Goal: Information Seeking & Learning: Learn about a topic

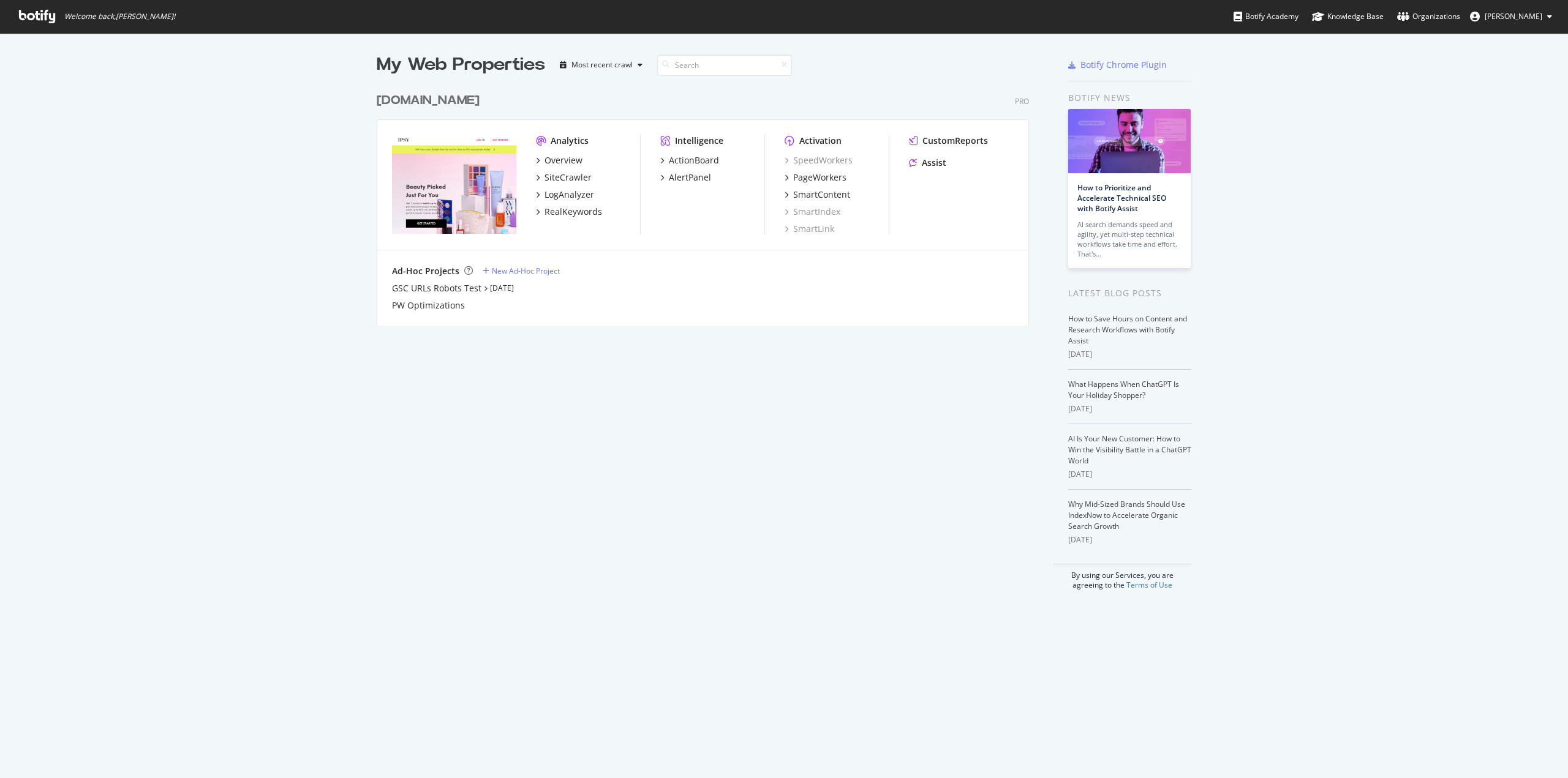
scroll to position [769, 1550]
click at [566, 176] on div "SiteCrawler" at bounding box center [568, 178] width 47 height 12
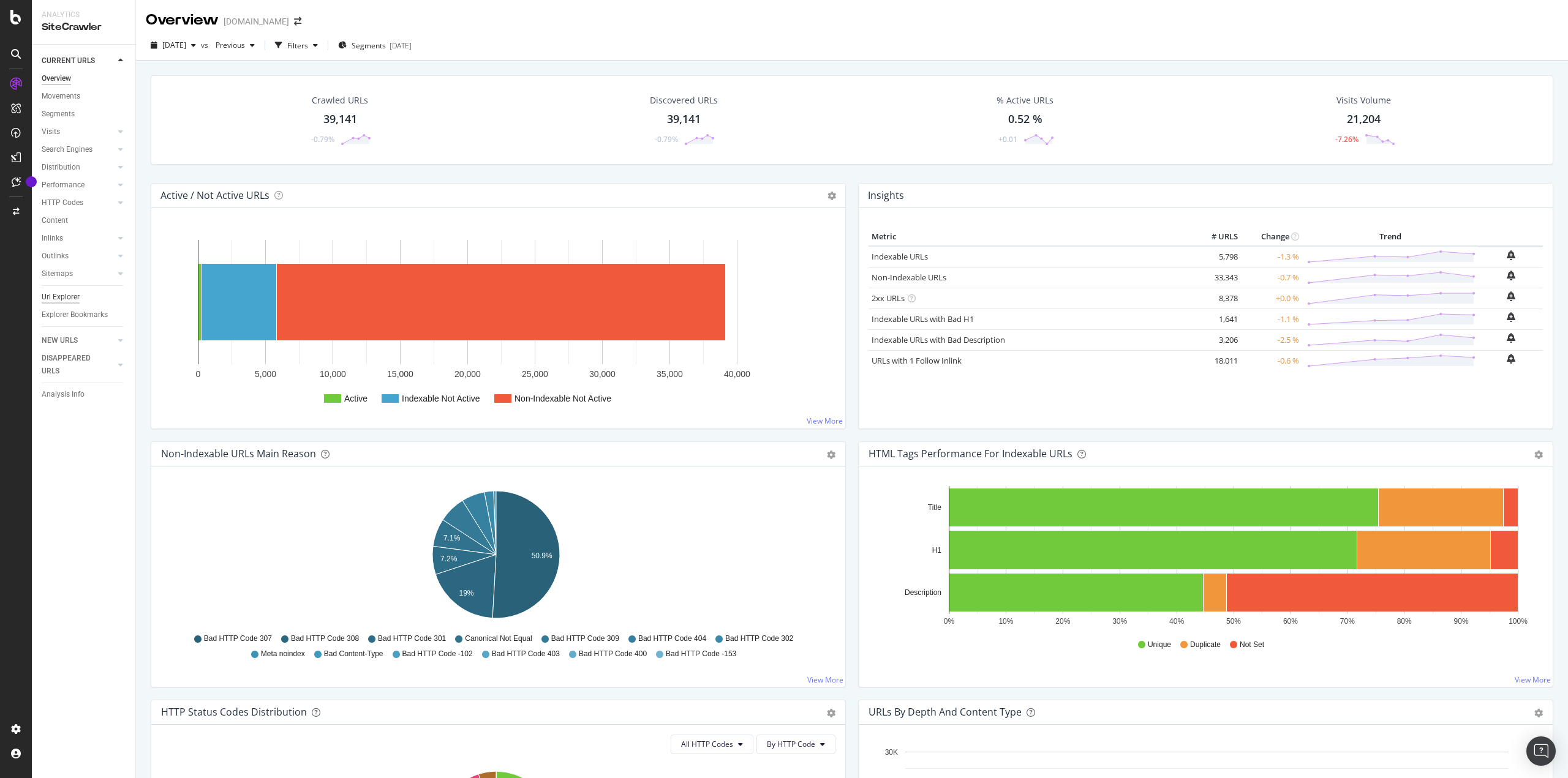
click at [79, 297] on div "Url Explorer" at bounding box center [60, 297] width 38 height 13
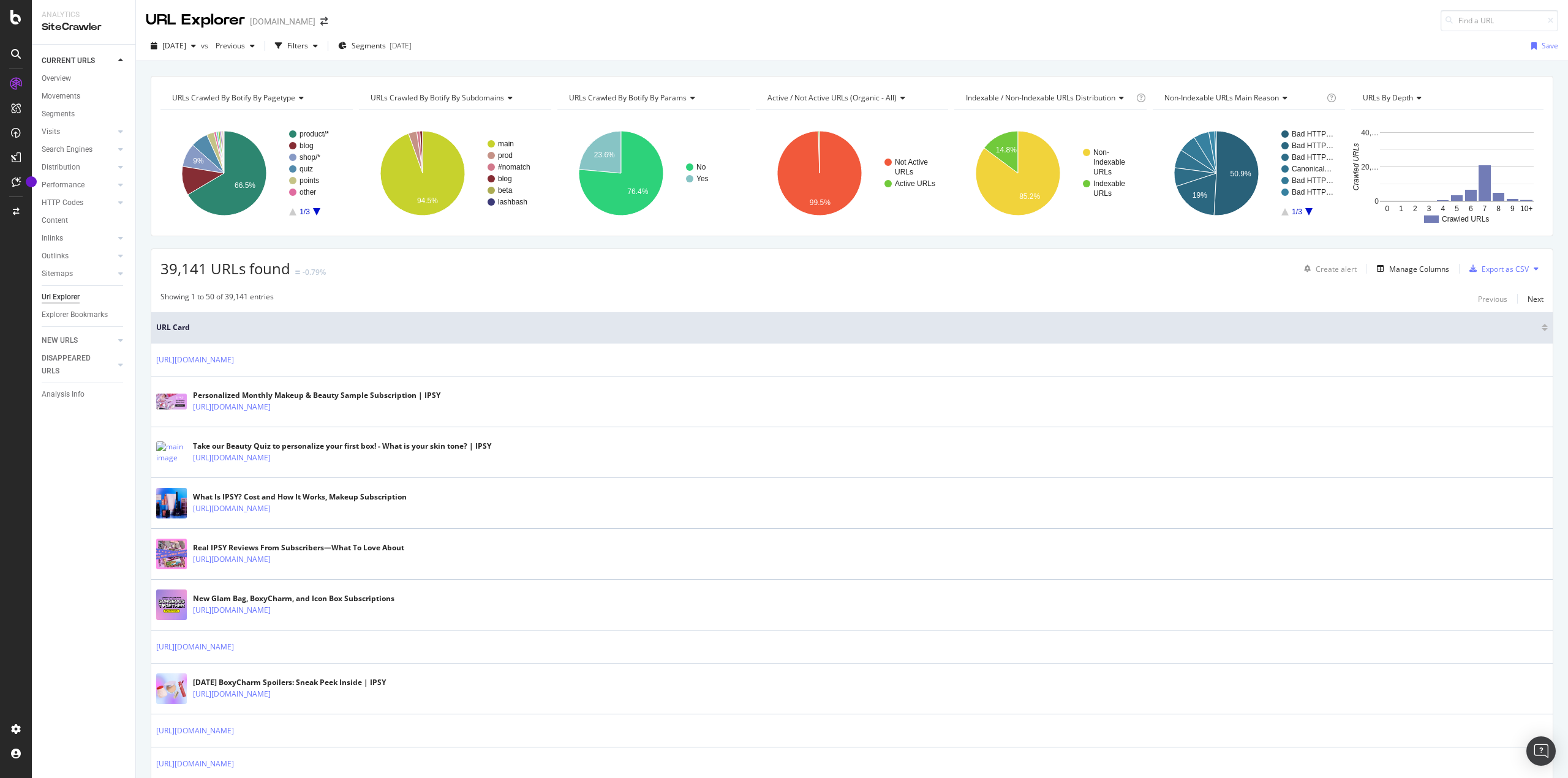
click at [253, 326] on span "URL Card" at bounding box center [848, 327] width 1382 height 11
click at [308, 45] on div "Filters" at bounding box center [297, 45] width 21 height 11
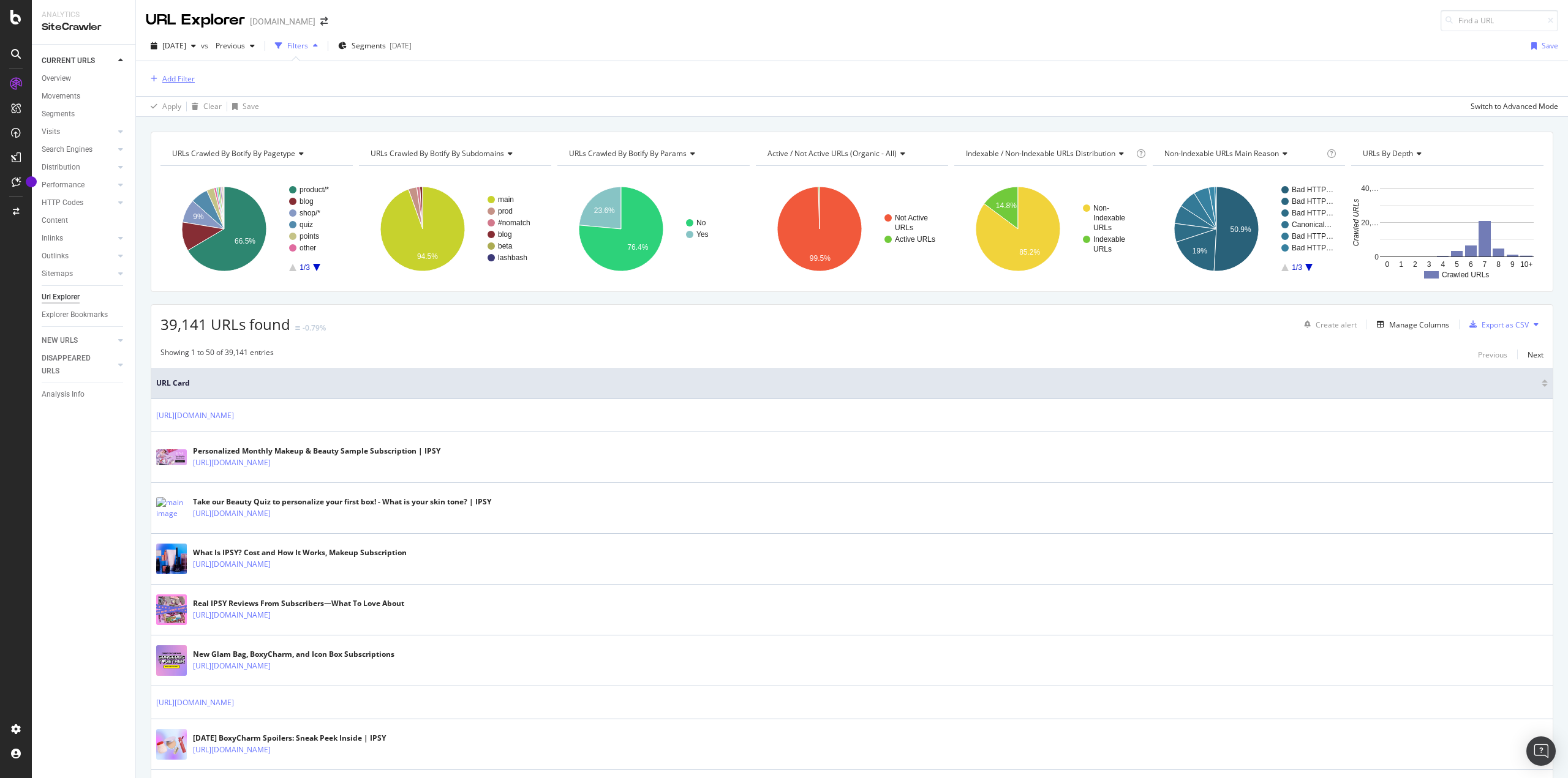
click at [166, 76] on div "Add Filter" at bounding box center [179, 79] width 32 height 11
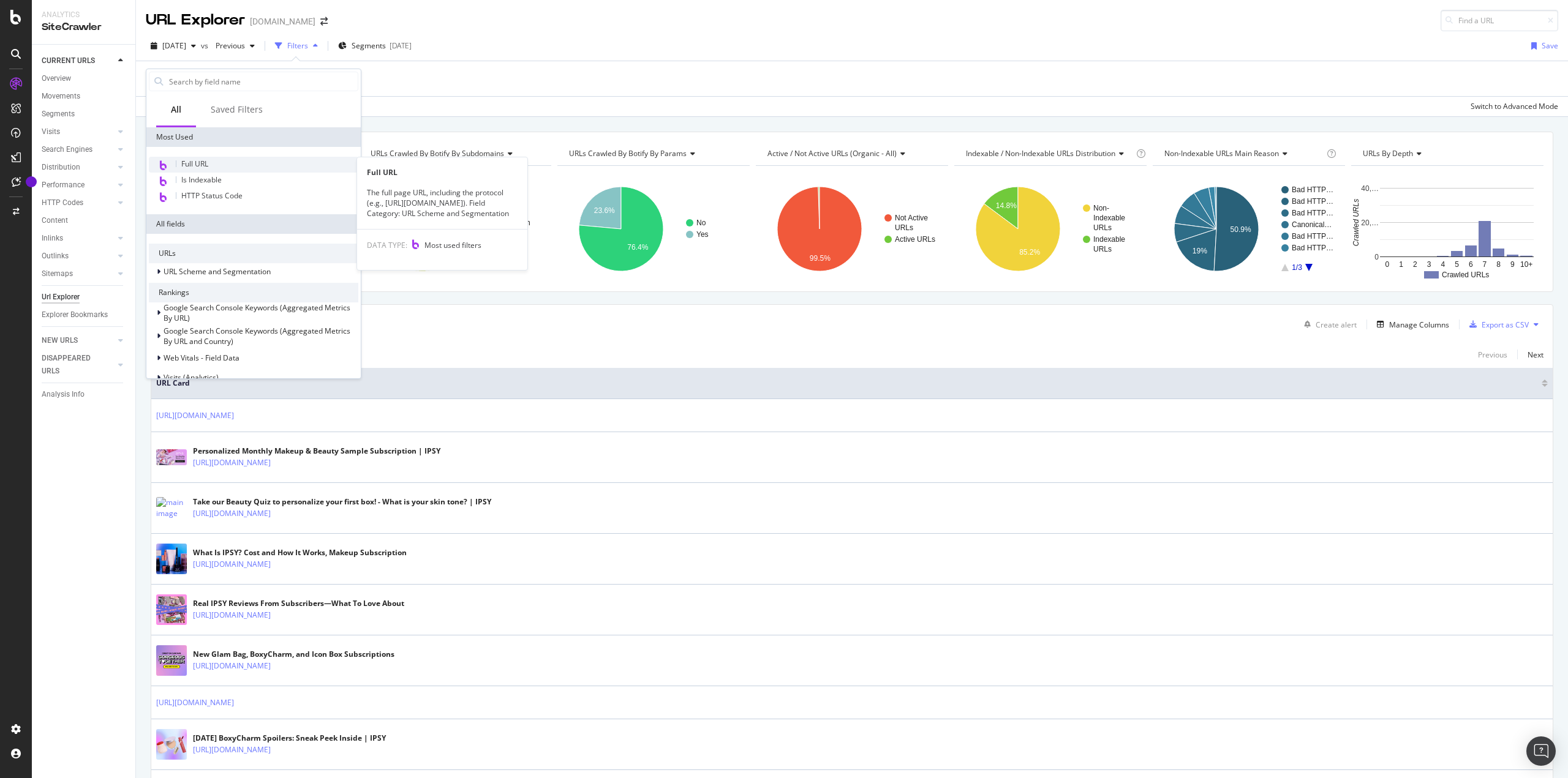
click at [203, 163] on span "Full URL" at bounding box center [194, 164] width 27 height 11
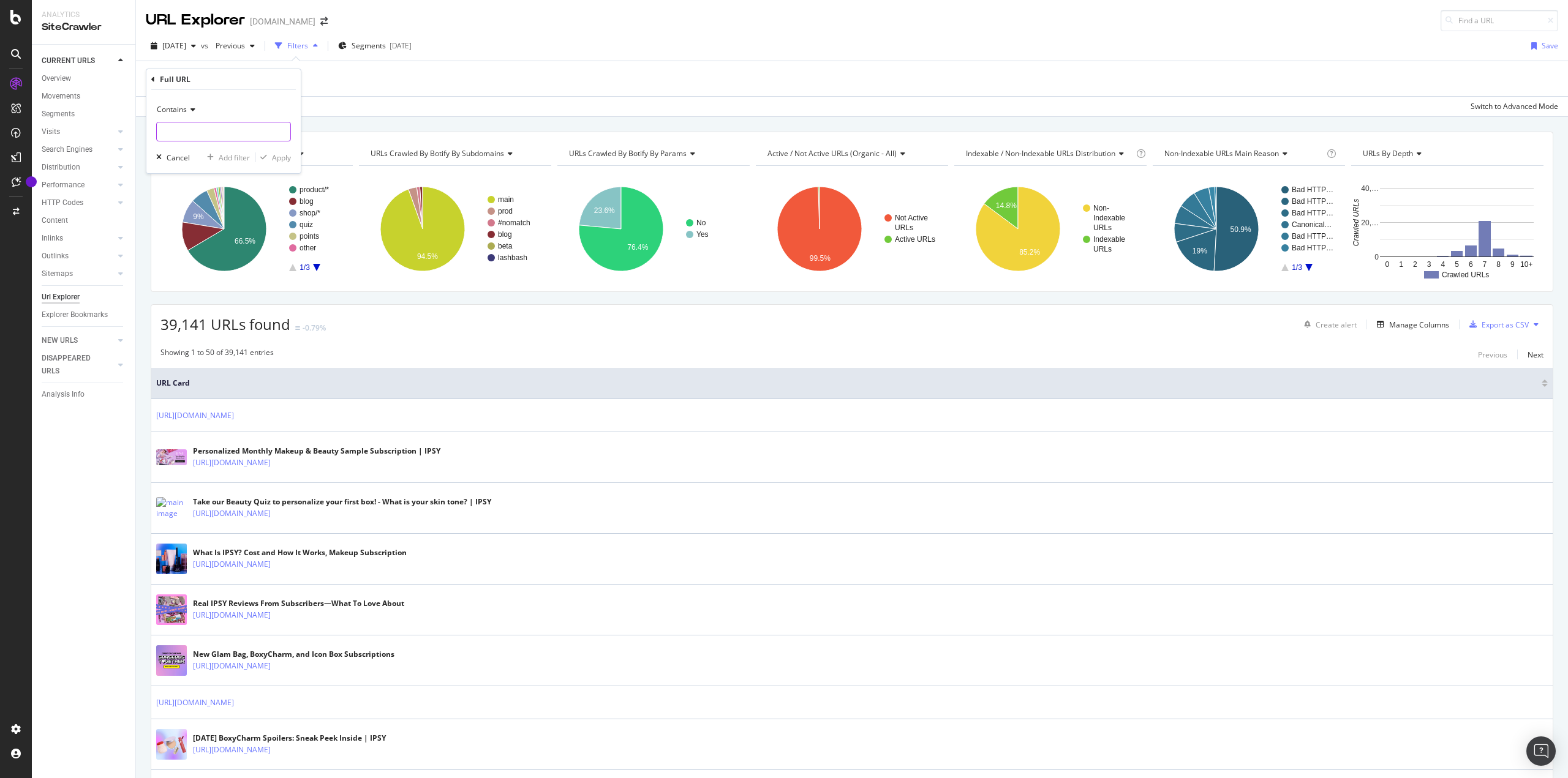
click at [223, 136] on input "text" at bounding box center [223, 131] width 133 height 19
paste input "[URL][DOMAIN_NAME]"
type input "[URL][DOMAIN_NAME]"
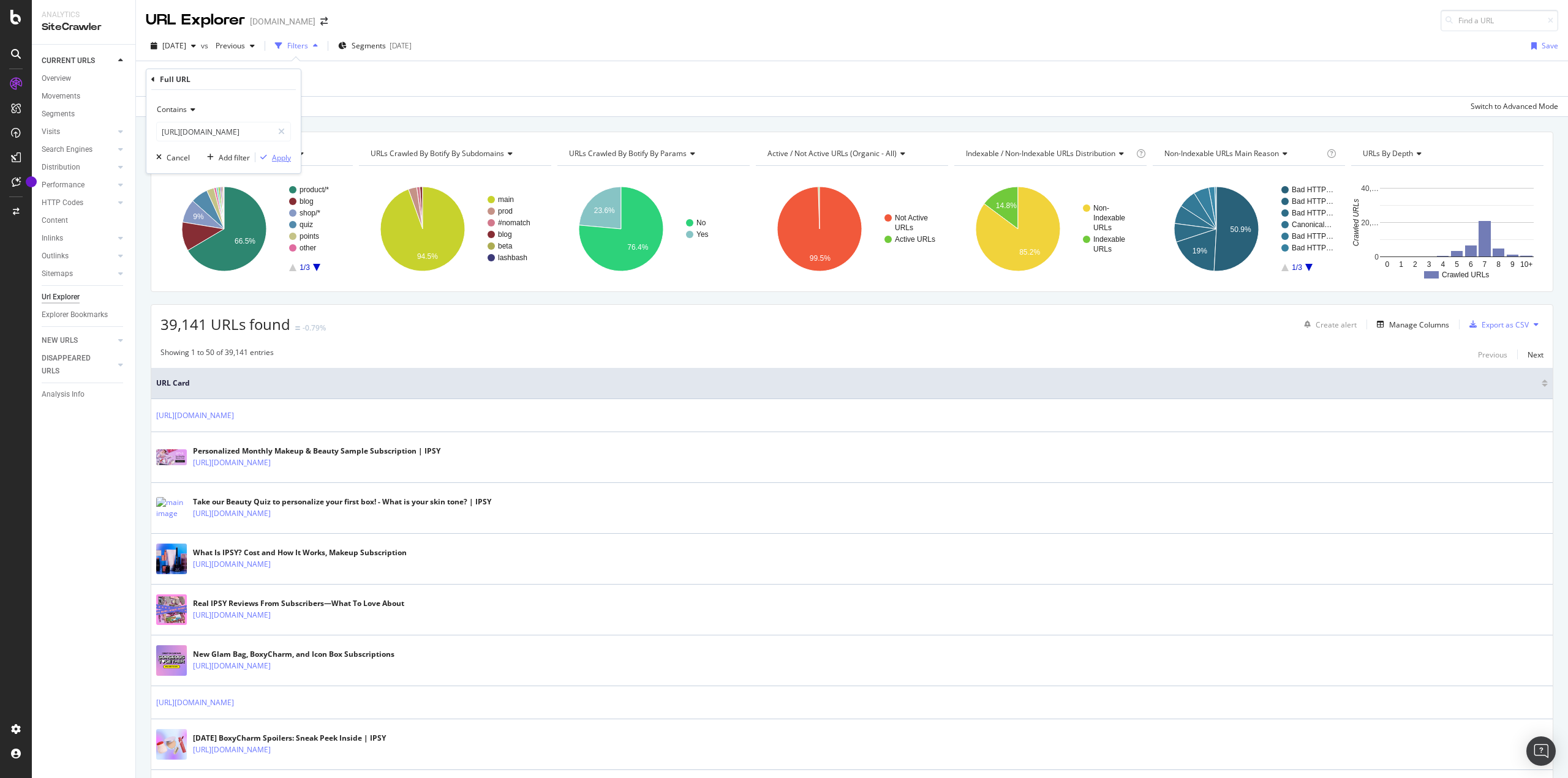
click at [277, 160] on div "Apply" at bounding box center [281, 158] width 19 height 11
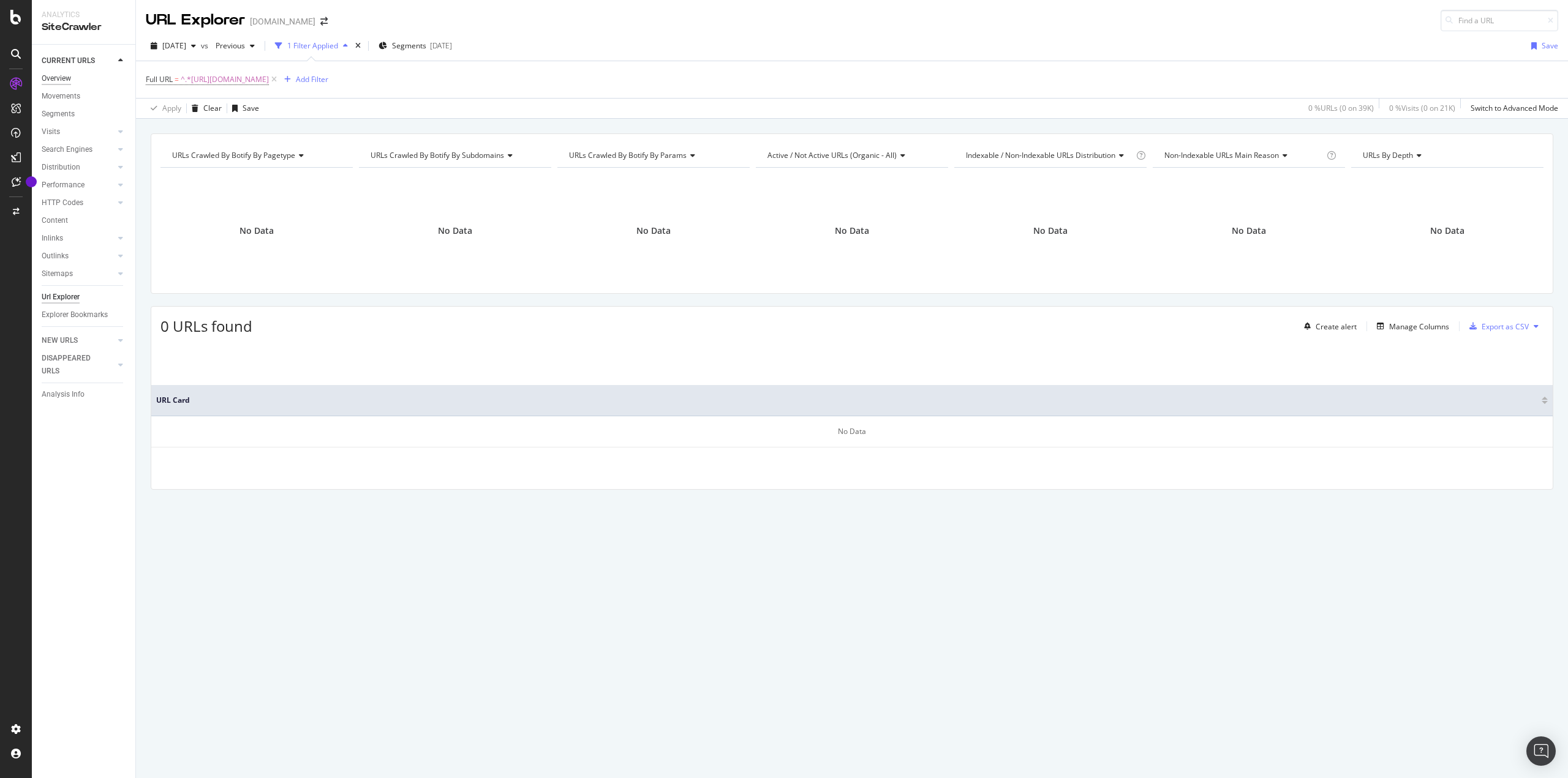
click at [70, 79] on div "Overview" at bounding box center [56, 79] width 29 height 13
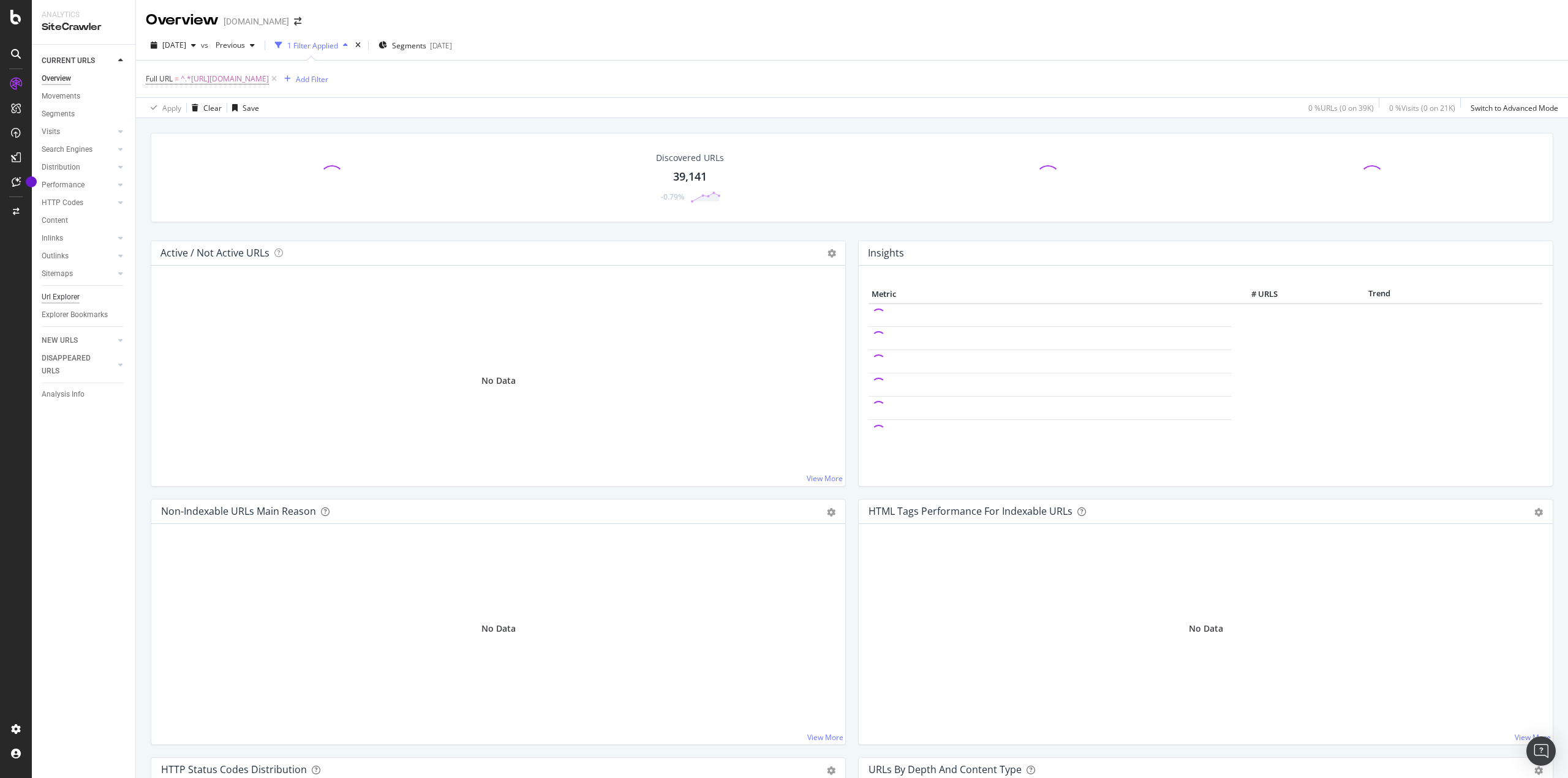
click at [61, 293] on div "Url Explorer" at bounding box center [60, 297] width 38 height 13
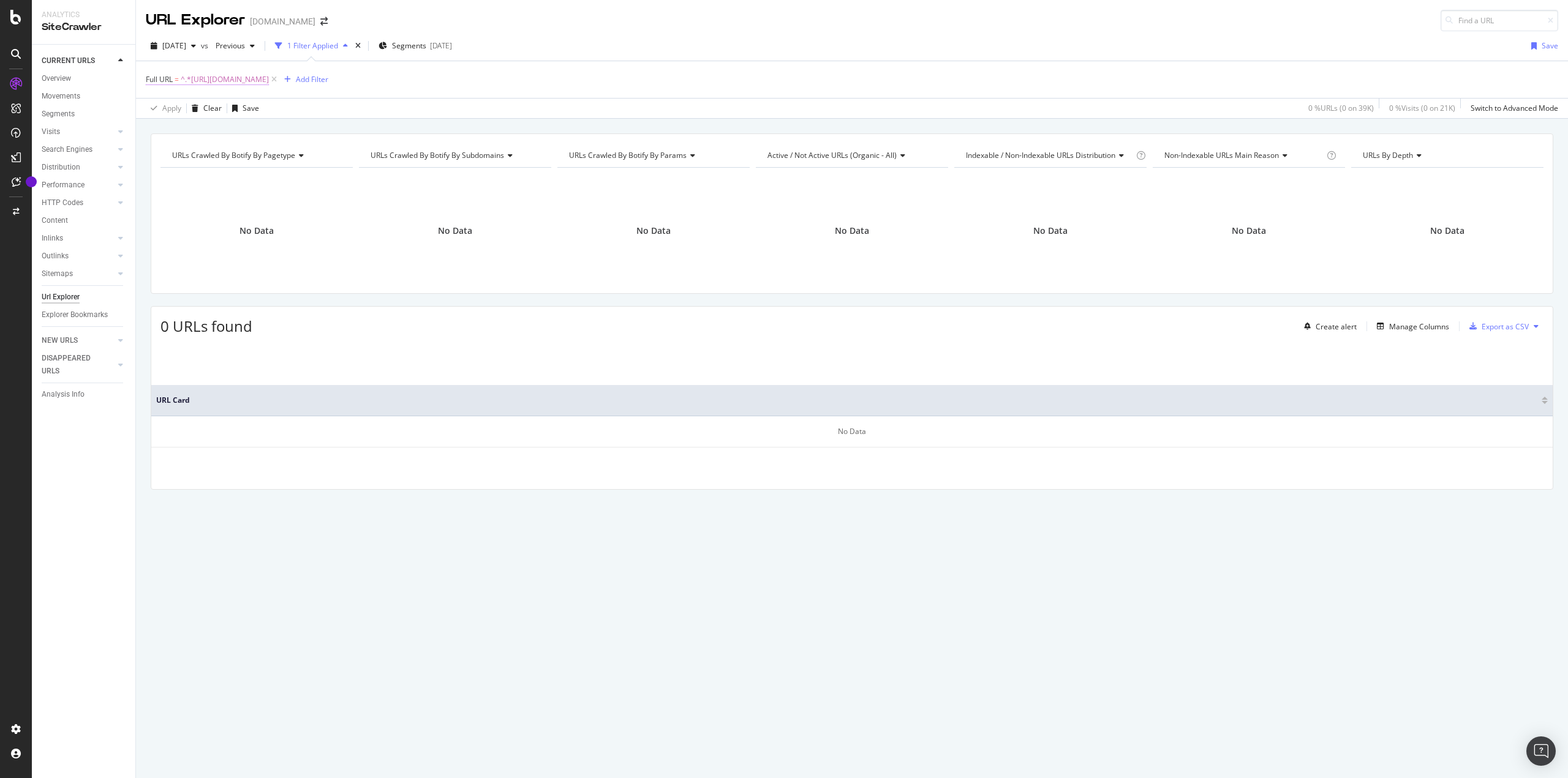
click at [269, 79] on span "^.*[URL][DOMAIN_NAME]" at bounding box center [224, 79] width 88 height 17
drag, startPoint x: 231, startPoint y: 129, endPoint x: 239, endPoint y: 129, distance: 8.0
click at [232, 129] on input "[URL][DOMAIN_NAME]" at bounding box center [214, 130] width 116 height 19
click at [249, 127] on input "[URL][DOMAIN_NAME]" at bounding box center [214, 130] width 116 height 19
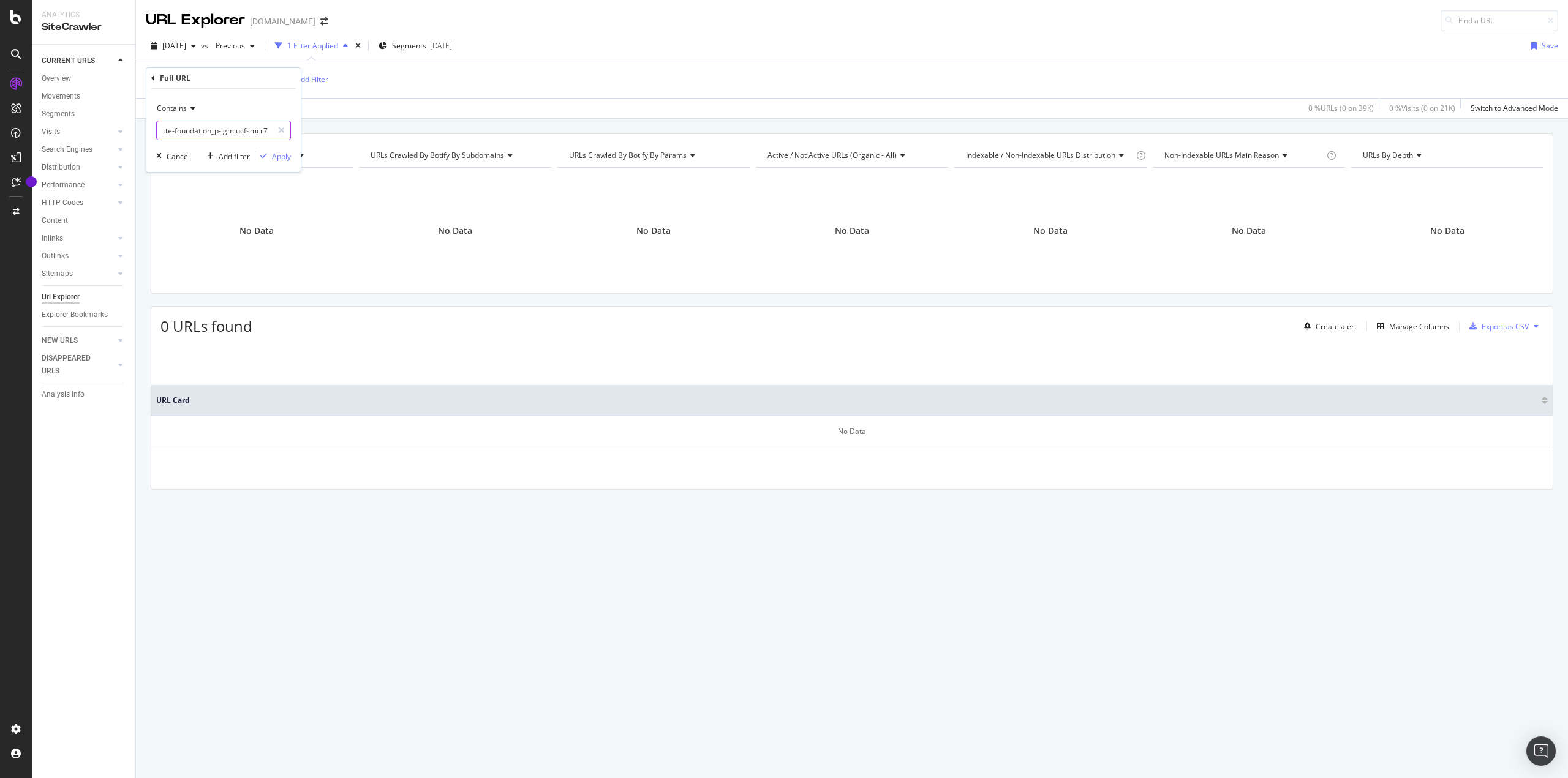
drag, startPoint x: 259, startPoint y: 129, endPoint x: 419, endPoint y: 129, distance: 160.0
click at [419, 129] on body "Analytics SiteCrawler CURRENT URLS Overview Movements Segments Visits Analysis …" at bounding box center [784, 389] width 1568 height 778
type input "ailovi-soft-matte-foundation"
click at [288, 156] on div "Apply" at bounding box center [281, 156] width 19 height 11
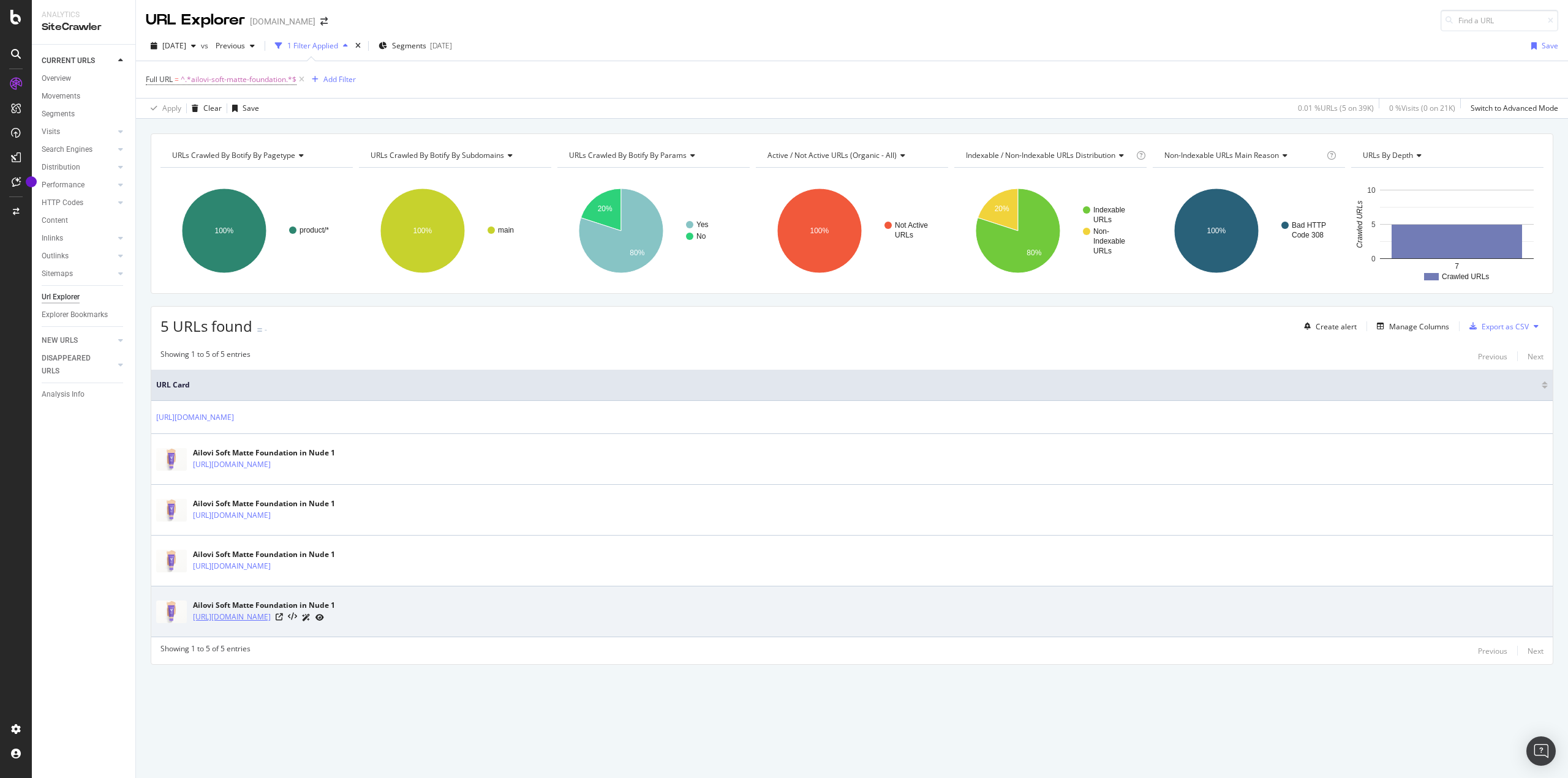
click at [270, 619] on link "[URL][DOMAIN_NAME]" at bounding box center [231, 617] width 78 height 12
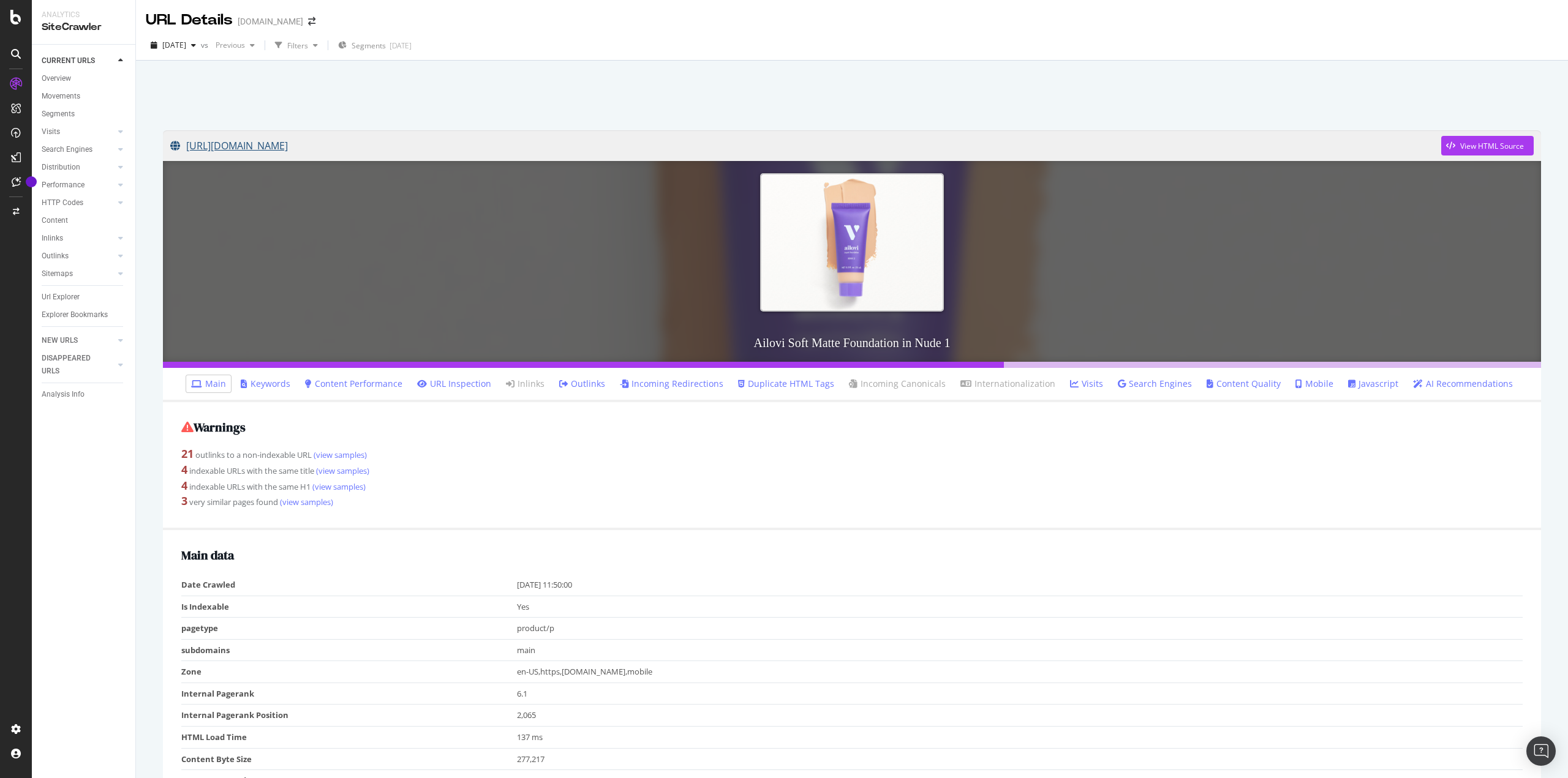
click at [560, 140] on link "[URL][DOMAIN_NAME]" at bounding box center [805, 146] width 1271 height 31
